Goal: Transaction & Acquisition: Obtain resource

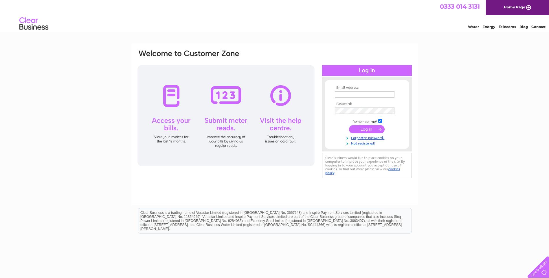
type input "[PERSON_NAME][EMAIL_ADDRESS][DOMAIN_NAME]"
click at [370, 128] on input "submit" at bounding box center [367, 129] width 36 height 8
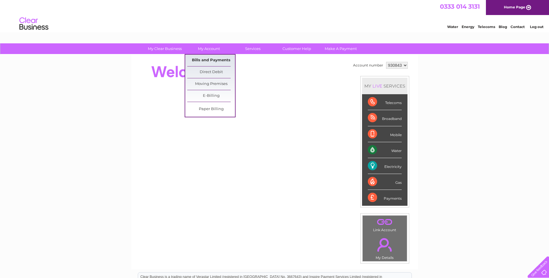
click at [214, 59] on link "Bills and Payments" at bounding box center [211, 61] width 48 height 12
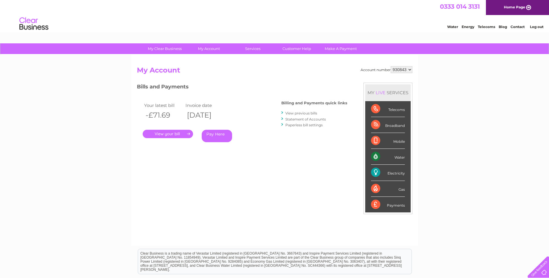
click at [176, 132] on link "." at bounding box center [168, 134] width 50 height 8
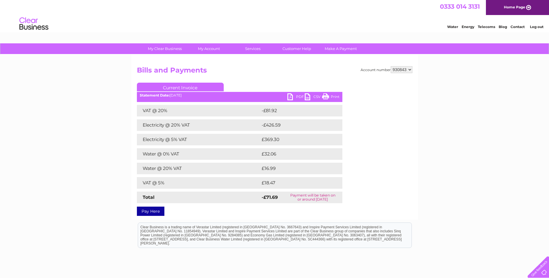
click at [297, 96] on link "PDF" at bounding box center [295, 97] width 17 height 8
